Goal: Transaction & Acquisition: Obtain resource

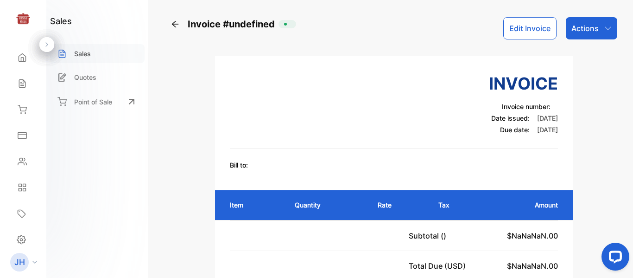
click at [74, 57] on div "Sales" at bounding box center [97, 53] width 95 height 19
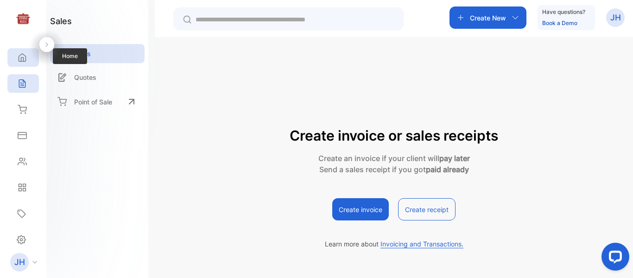
click at [23, 59] on icon at bounding box center [22, 58] width 7 height 8
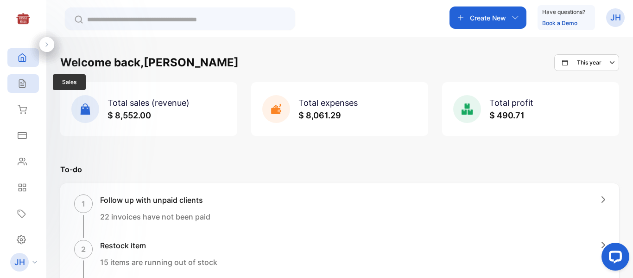
click at [13, 87] on div "Sales" at bounding box center [23, 83] width 32 height 19
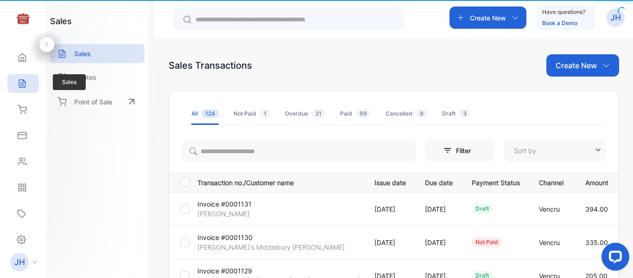
type input "**********"
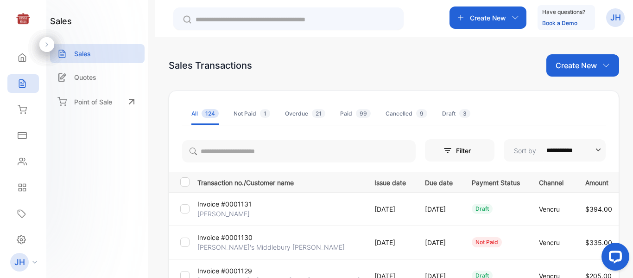
click at [248, 209] on p "[PERSON_NAME]" at bounding box center [224, 213] width 55 height 10
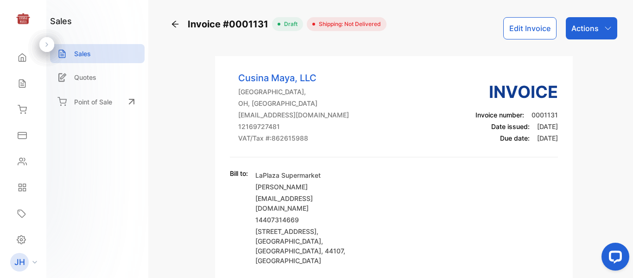
click at [599, 30] on div "Actions" at bounding box center [591, 28] width 51 height 22
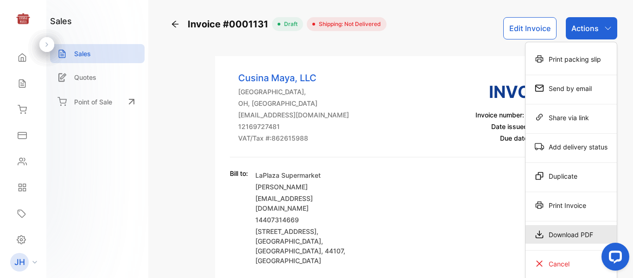
click at [550, 233] on div "Download PDF" at bounding box center [570, 234] width 91 height 19
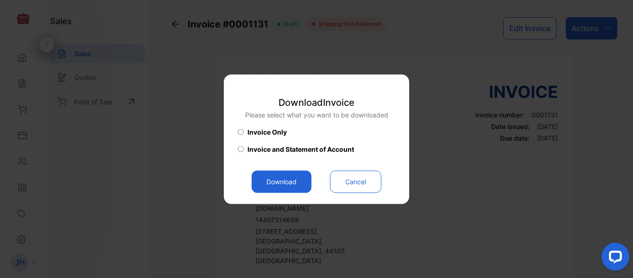
click at [286, 177] on button "Download" at bounding box center [282, 181] width 60 height 22
